Goal: Task Accomplishment & Management: Manage account settings

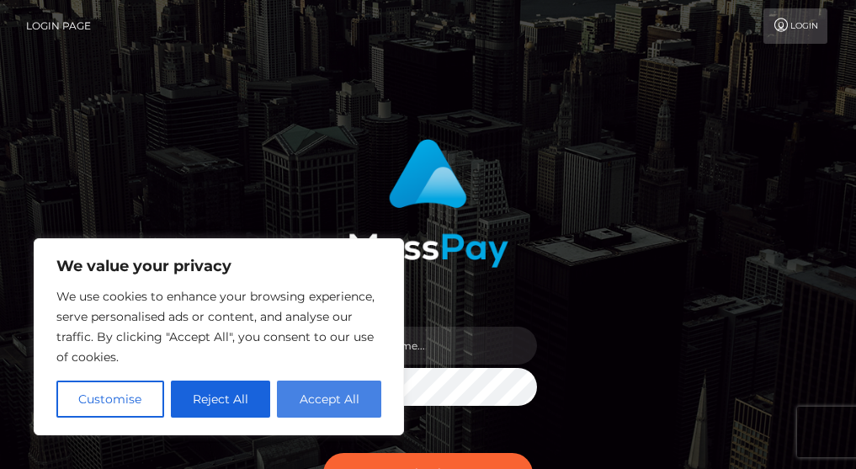
click at [334, 384] on button "Accept All" at bounding box center [329, 398] width 104 height 37
checkbox input "true"
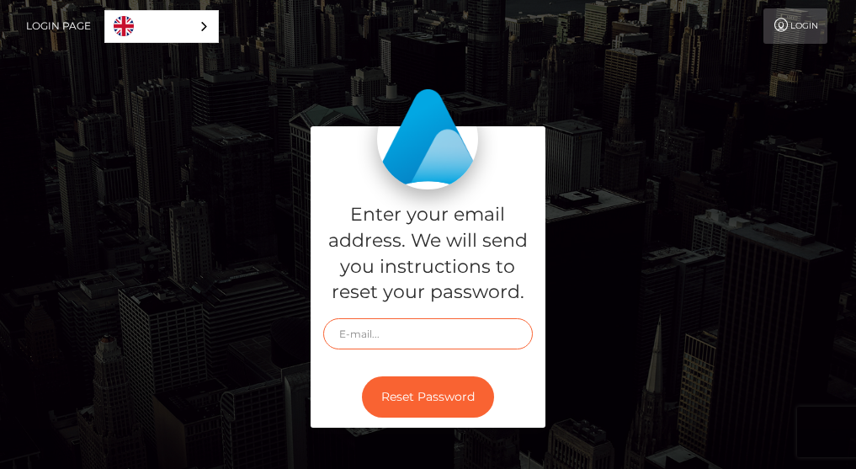
click at [434, 331] on input "text" at bounding box center [428, 333] width 210 height 31
type input "Annfrannh@gmail.com"
click at [362, 376] on button "Reset Password" at bounding box center [428, 396] width 132 height 41
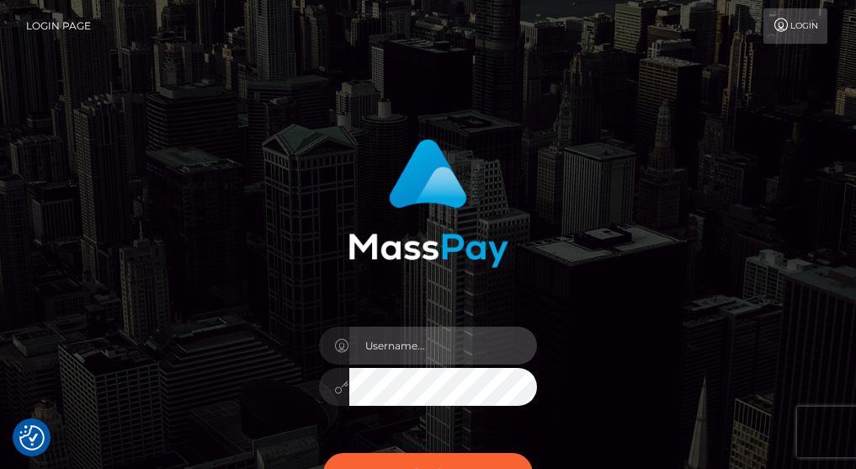
click at [415, 358] on input "text" at bounding box center [443, 346] width 189 height 38
type input "[EMAIL_ADDRESS][DOMAIN_NAME]"
click at [323, 453] on button "Sign in" at bounding box center [428, 473] width 210 height 41
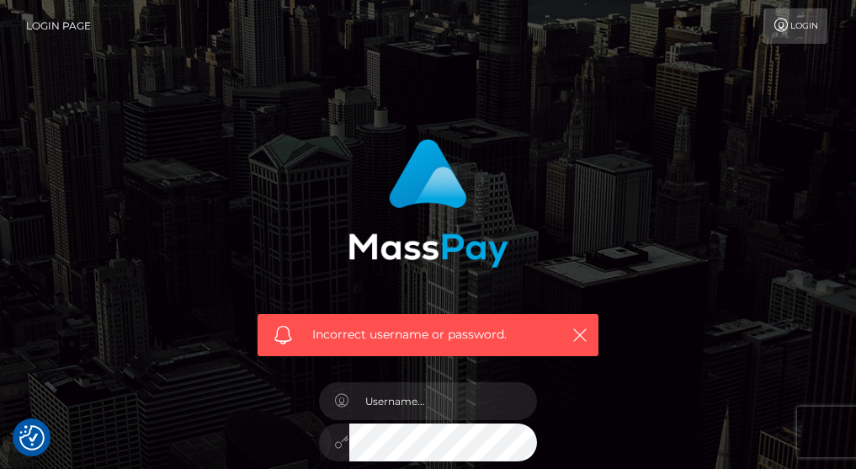
scroll to position [84, 0]
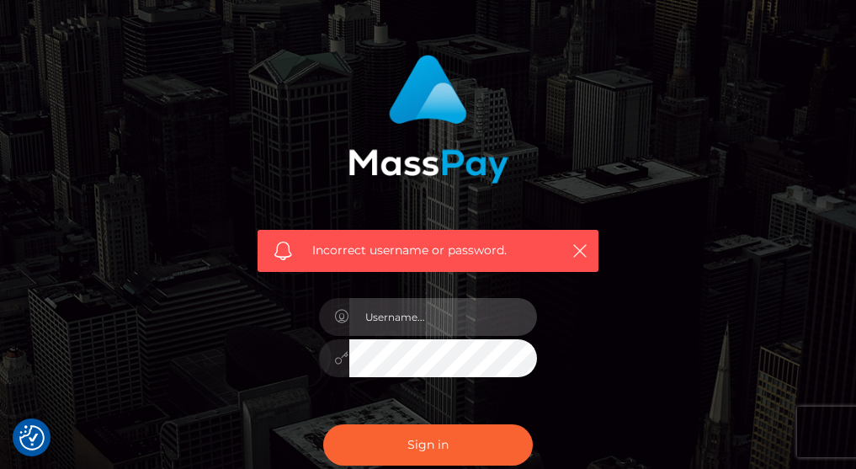
click at [474, 302] on input "text" at bounding box center [443, 317] width 189 height 38
type input "[EMAIL_ADDRESS][DOMAIN_NAME]"
click at [323, 424] on button "Sign in" at bounding box center [428, 444] width 210 height 41
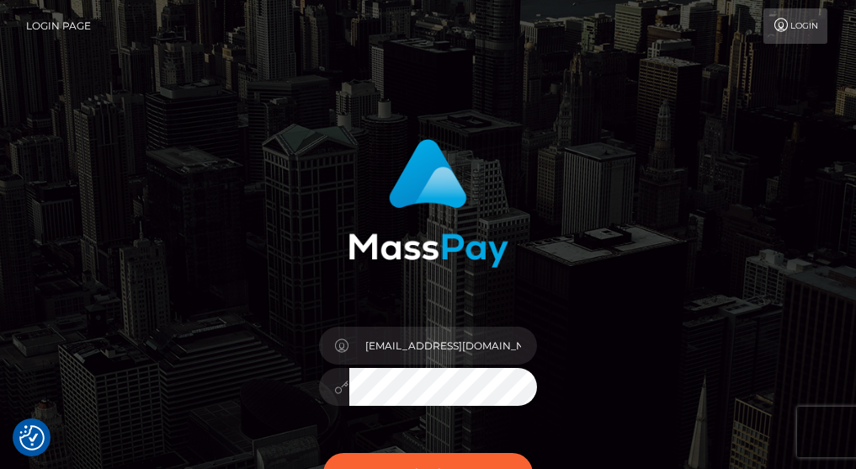
checkbox input "true"
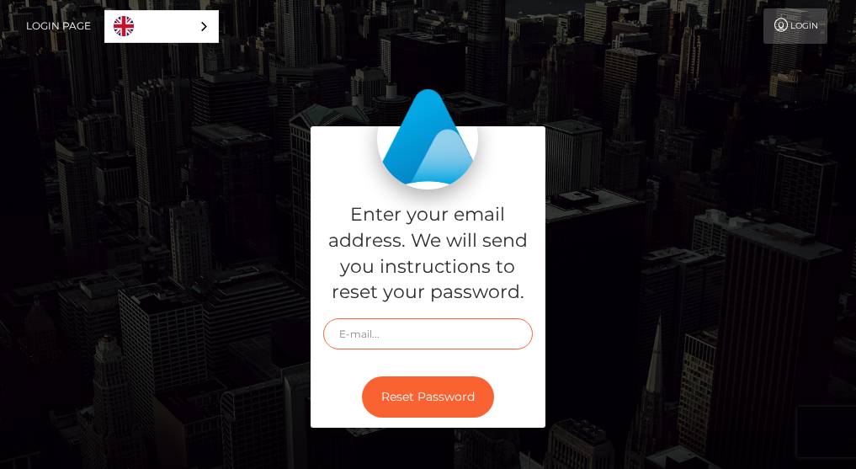
click at [376, 324] on input "text" at bounding box center [428, 333] width 210 height 31
click at [384, 340] on input "Annfrannh@gmail.com" at bounding box center [428, 333] width 210 height 31
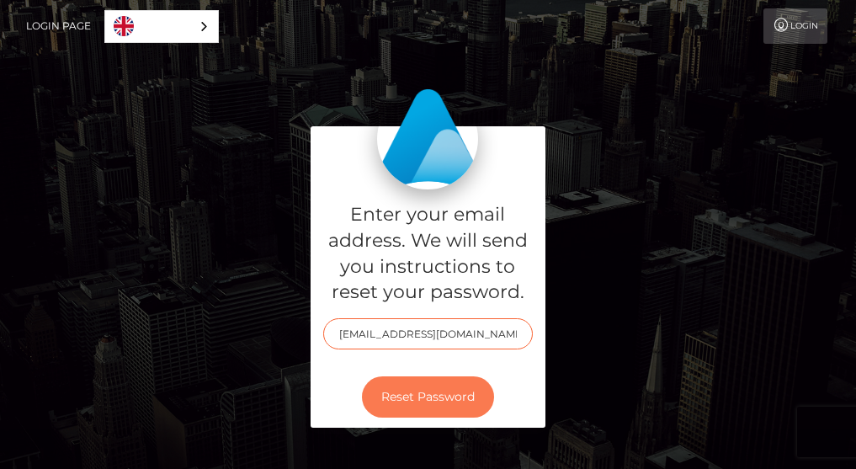
type input "Annfranh@gmail.com"
click at [409, 391] on button "Reset Password" at bounding box center [428, 396] width 132 height 41
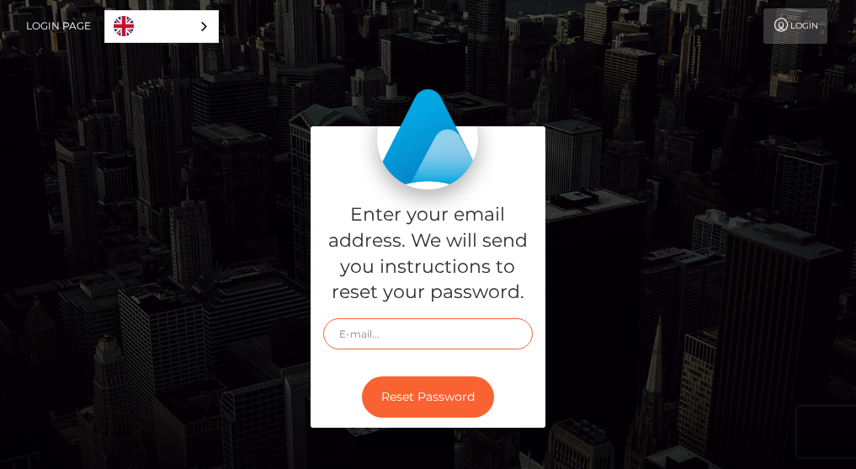
click at [401, 321] on input "text" at bounding box center [428, 333] width 210 height 31
type input "Annfrannh@gmail.com"
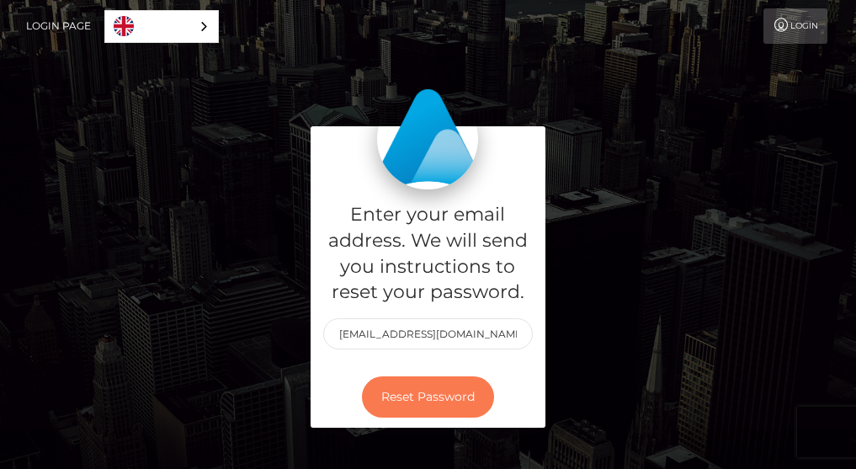
click at [436, 402] on button "Reset Password" at bounding box center [428, 396] width 132 height 41
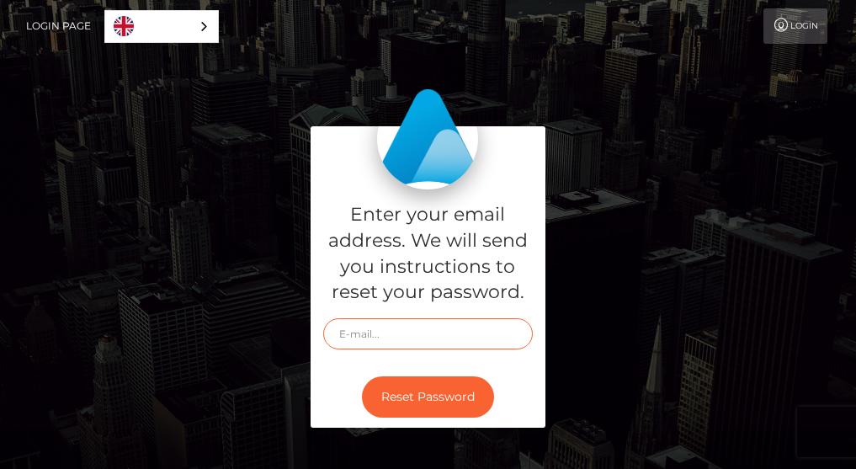
click at [471, 341] on input "text" at bounding box center [428, 333] width 210 height 31
type input "annfranng@gmail.com"
click at [362, 376] on button "Reset Password" at bounding box center [428, 396] width 132 height 41
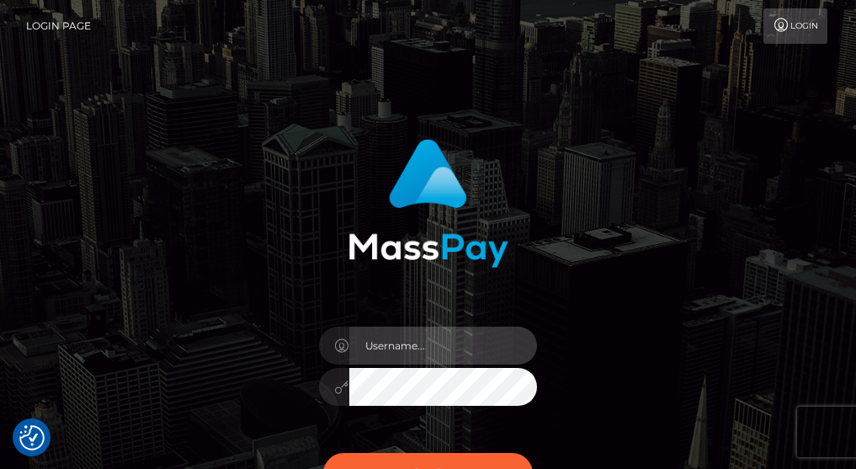
click at [394, 342] on input "text" at bounding box center [443, 346] width 189 height 38
type input "[EMAIL_ADDRESS][DOMAIN_NAME]"
click at [402, 414] on div "[EMAIL_ADDRESS][DOMAIN_NAME]" at bounding box center [428, 378] width 244 height 129
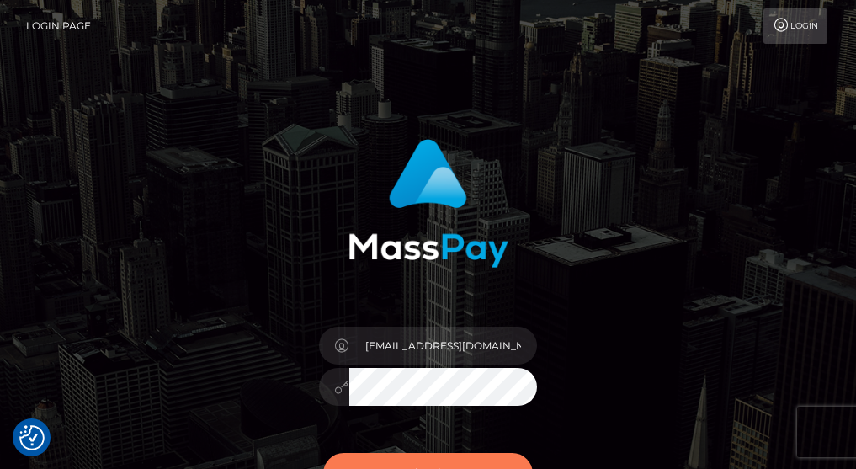
click at [396, 463] on button "Sign in" at bounding box center [428, 473] width 210 height 41
click at [66, 63] on div "[EMAIL_ADDRESS][DOMAIN_NAME]" at bounding box center [428, 340] width 856 height 681
click at [64, 33] on link "Login Page" at bounding box center [58, 25] width 65 height 35
